Goal: Information Seeking & Learning: Learn about a topic

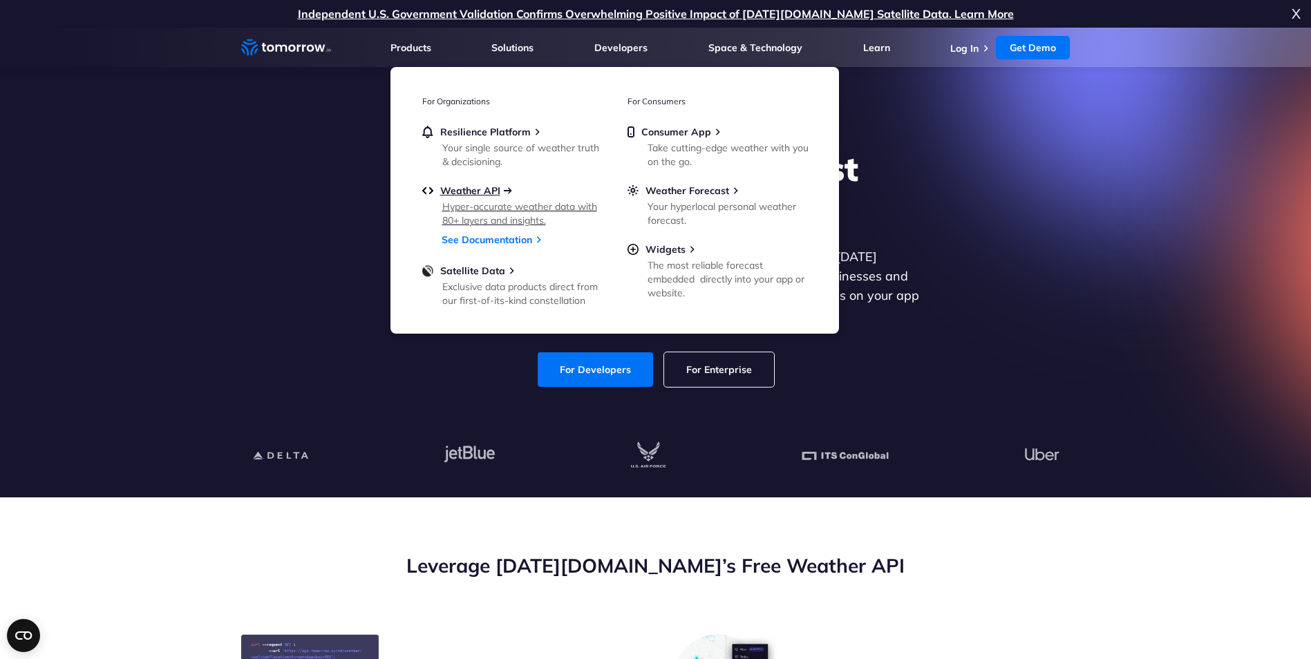
click at [485, 186] on span "Weather API" at bounding box center [470, 191] width 60 height 12
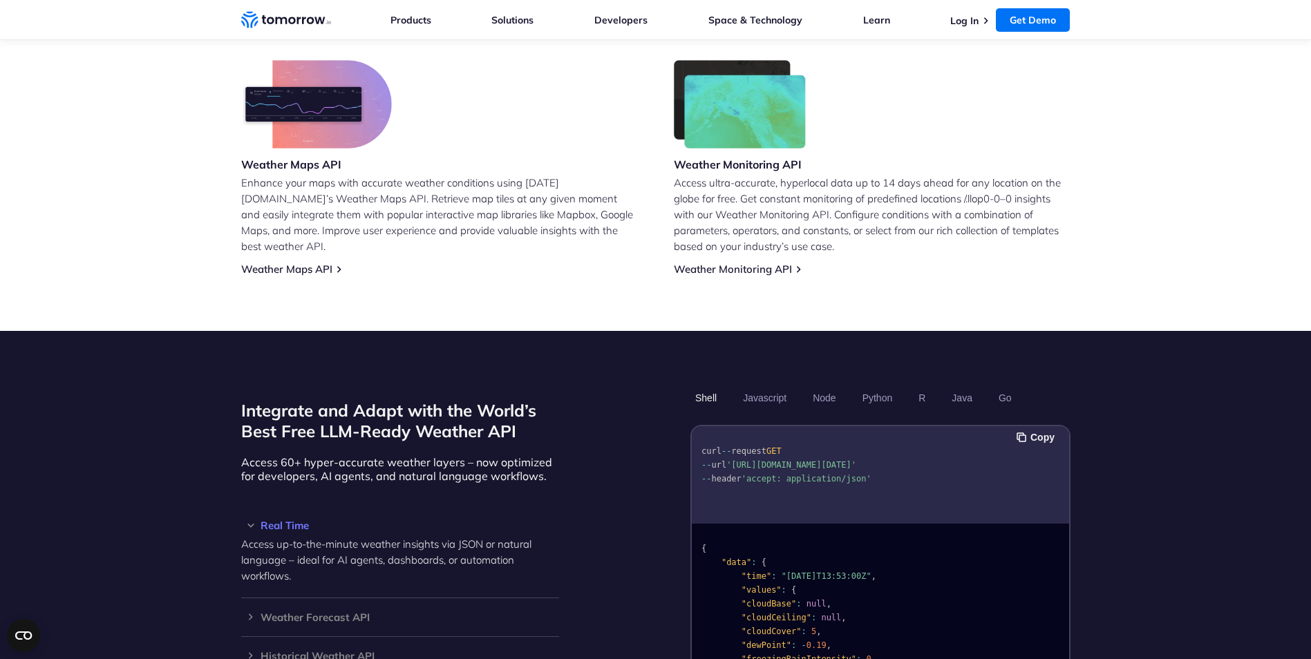
scroll to position [830, 0]
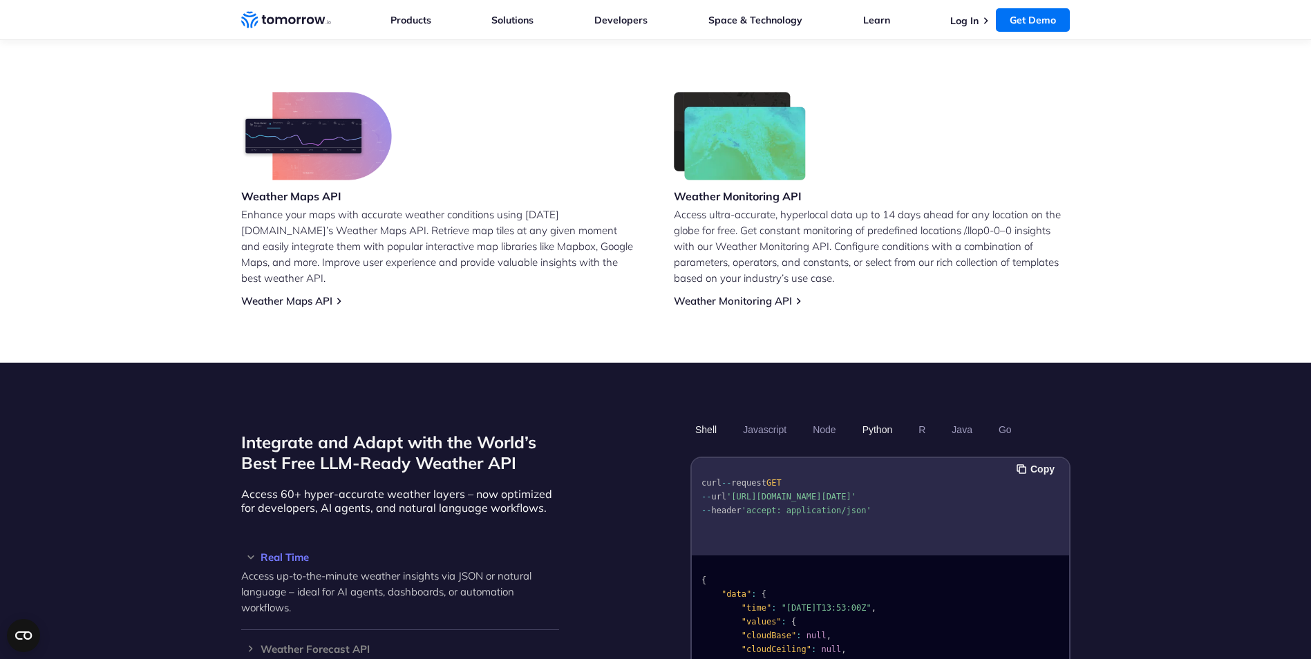
click at [877, 418] on button "Python" at bounding box center [877, 430] width 40 height 24
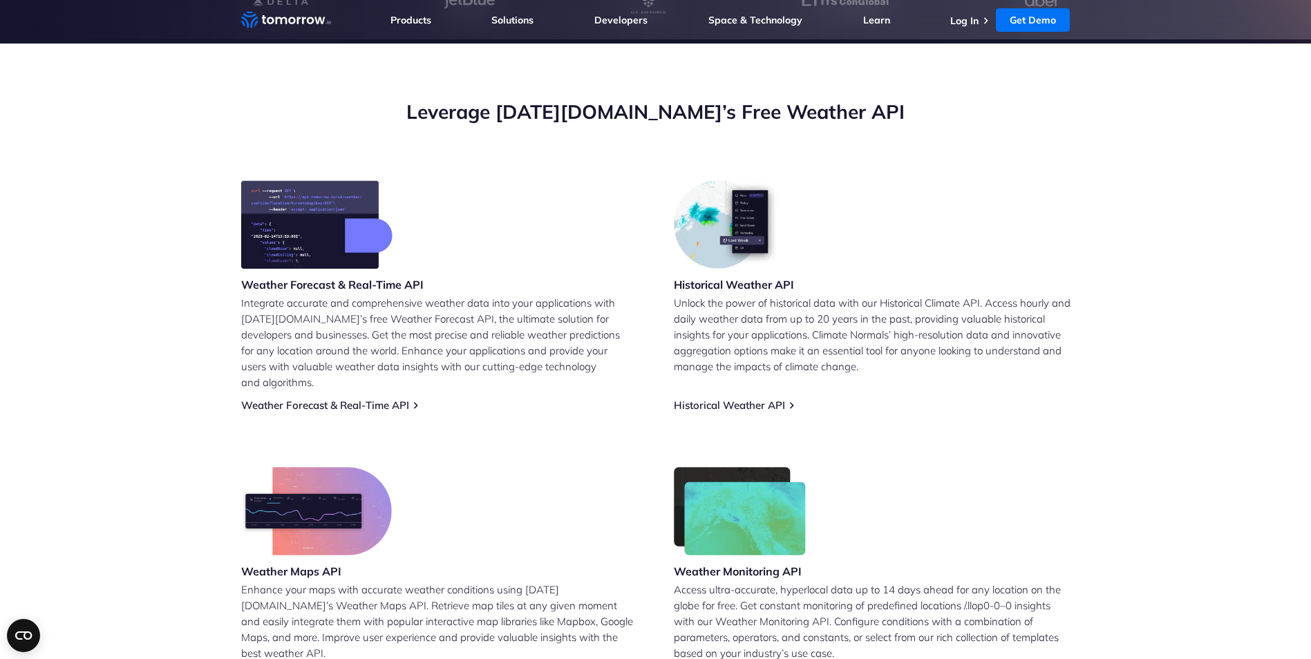
scroll to position [0, 0]
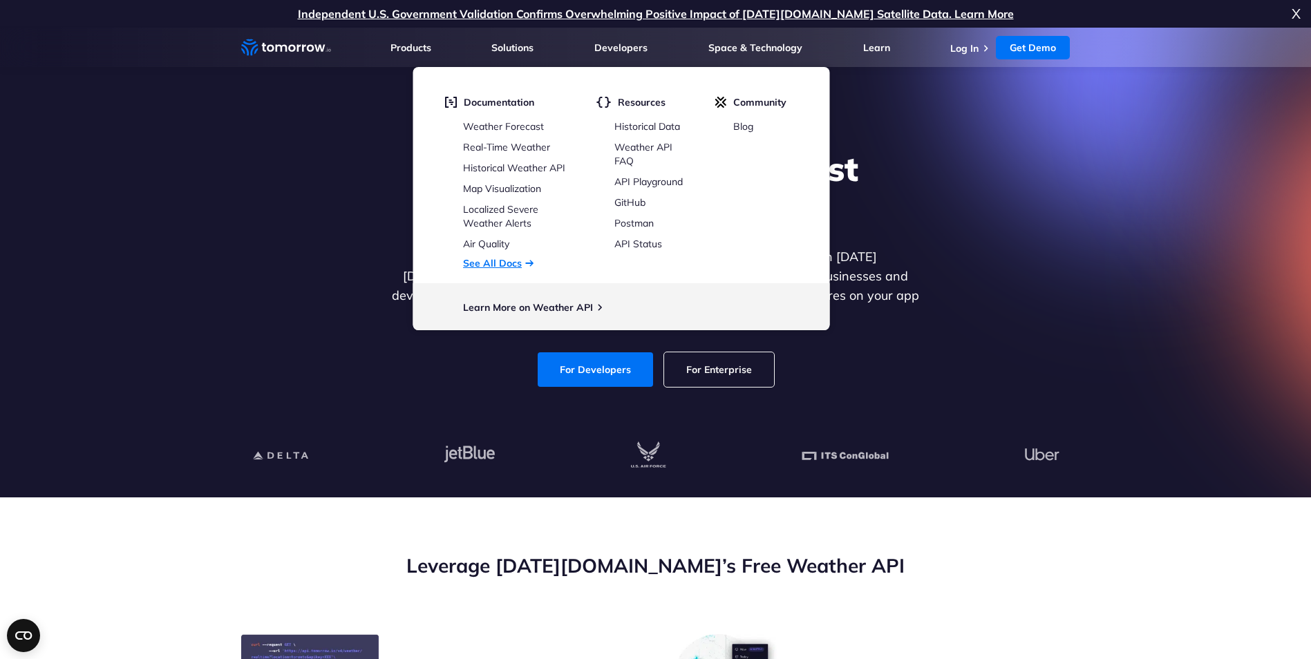
click at [479, 268] on link "See All Docs" at bounding box center [492, 263] width 59 height 12
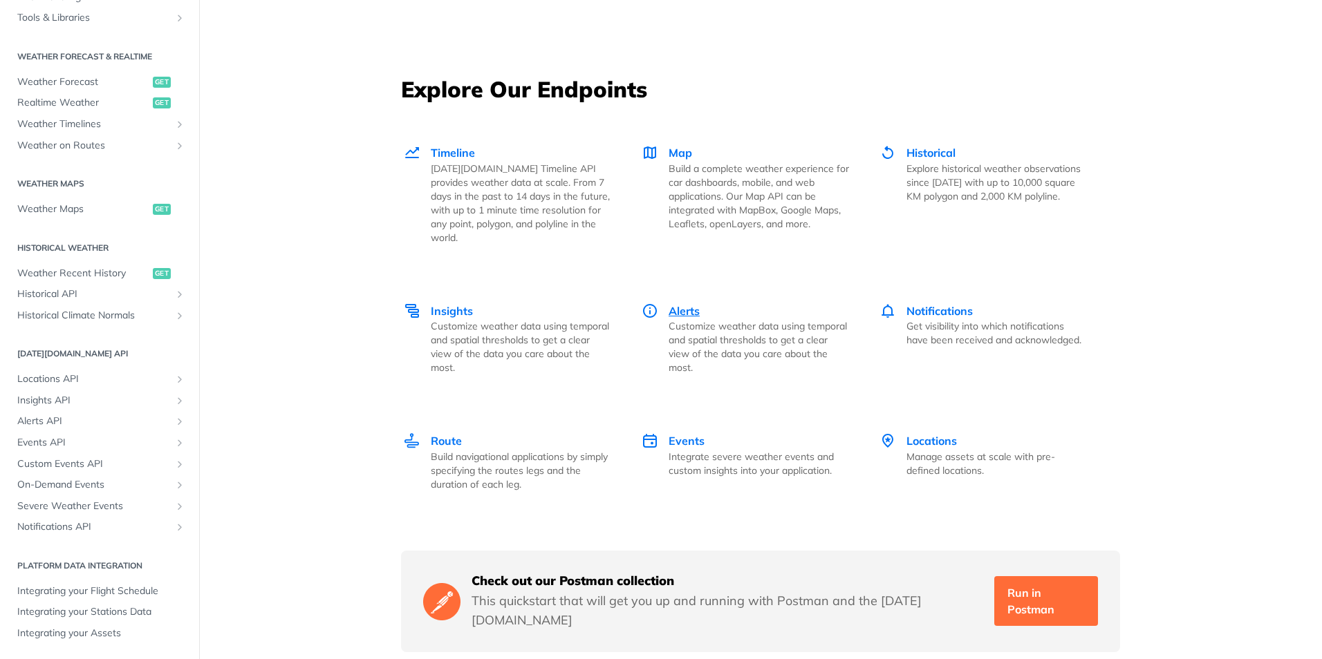
scroll to position [1866, 0]
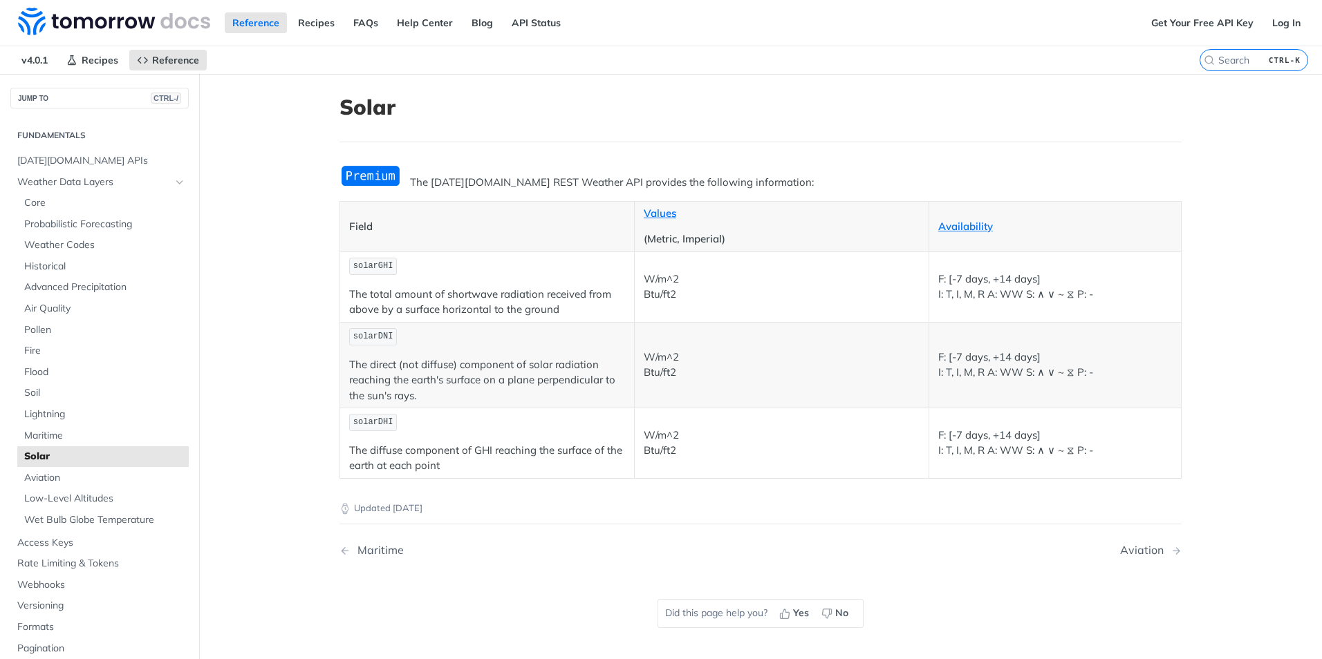
scroll to position [69, 0]
